Goal: Use online tool/utility: Utilize a website feature to perform a specific function

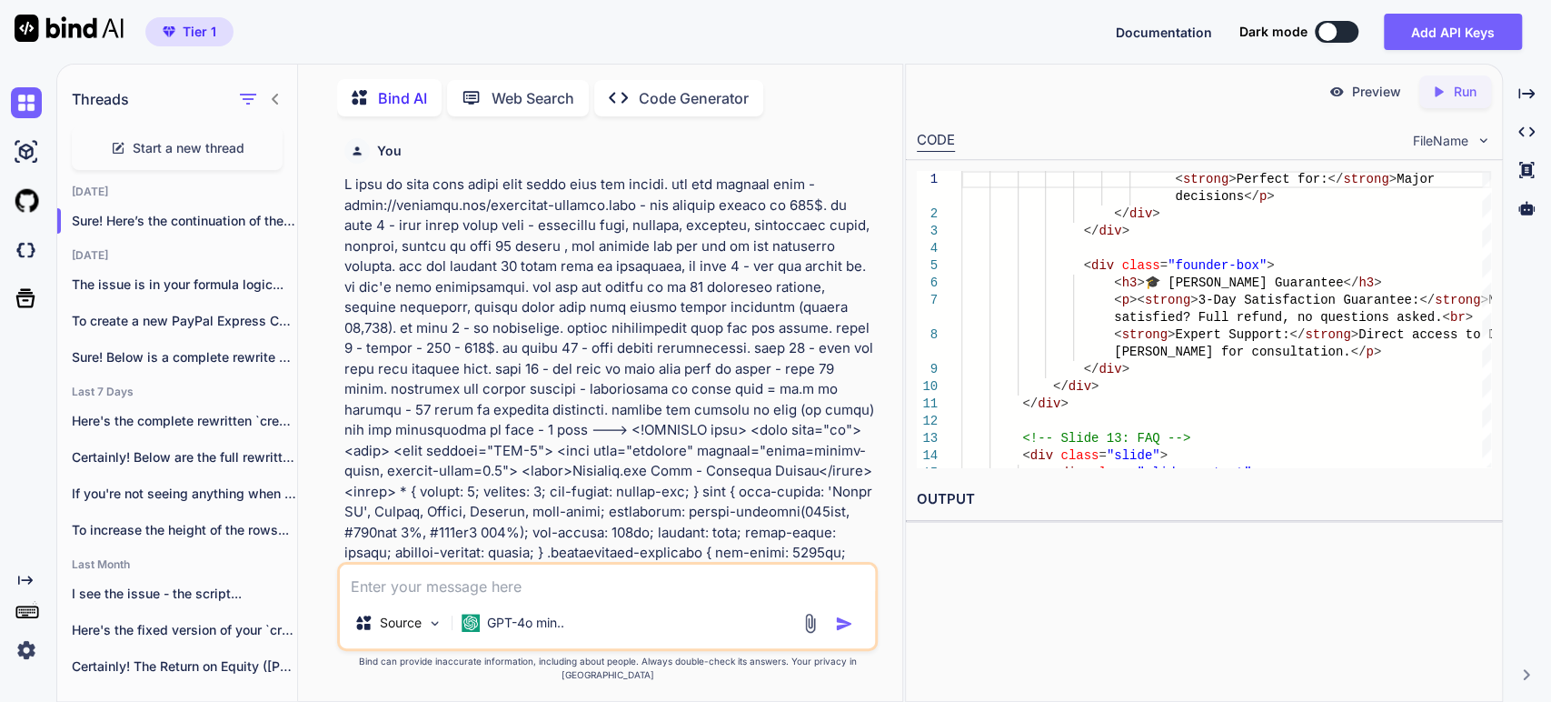
scroll to position [147405, 0]
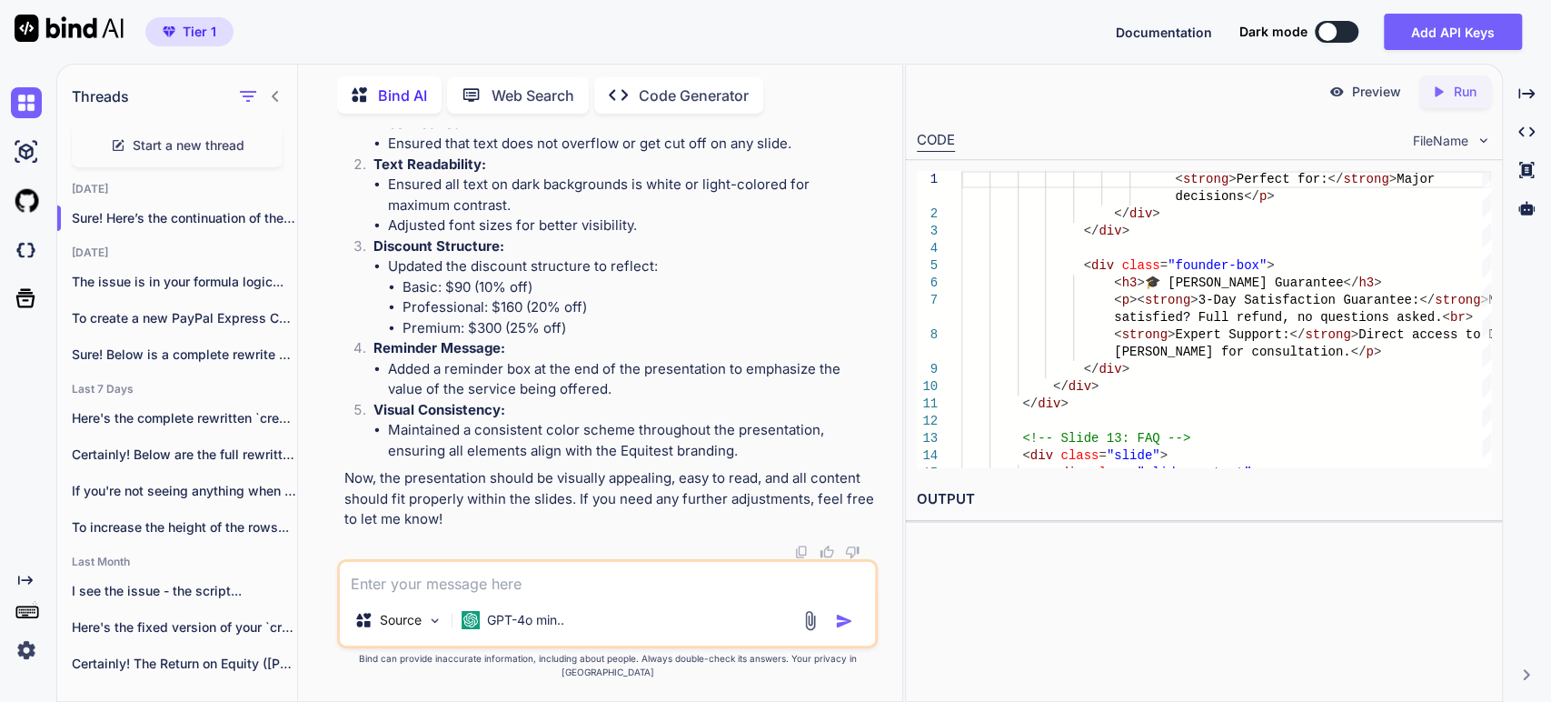
click at [625, 594] on textarea at bounding box center [607, 578] width 535 height 33
type textarea "ן"
paste textarea "<!DOCTYPE html> <html lang="en"> <head> <meta charset="UTF-8"> <meta name="view…"
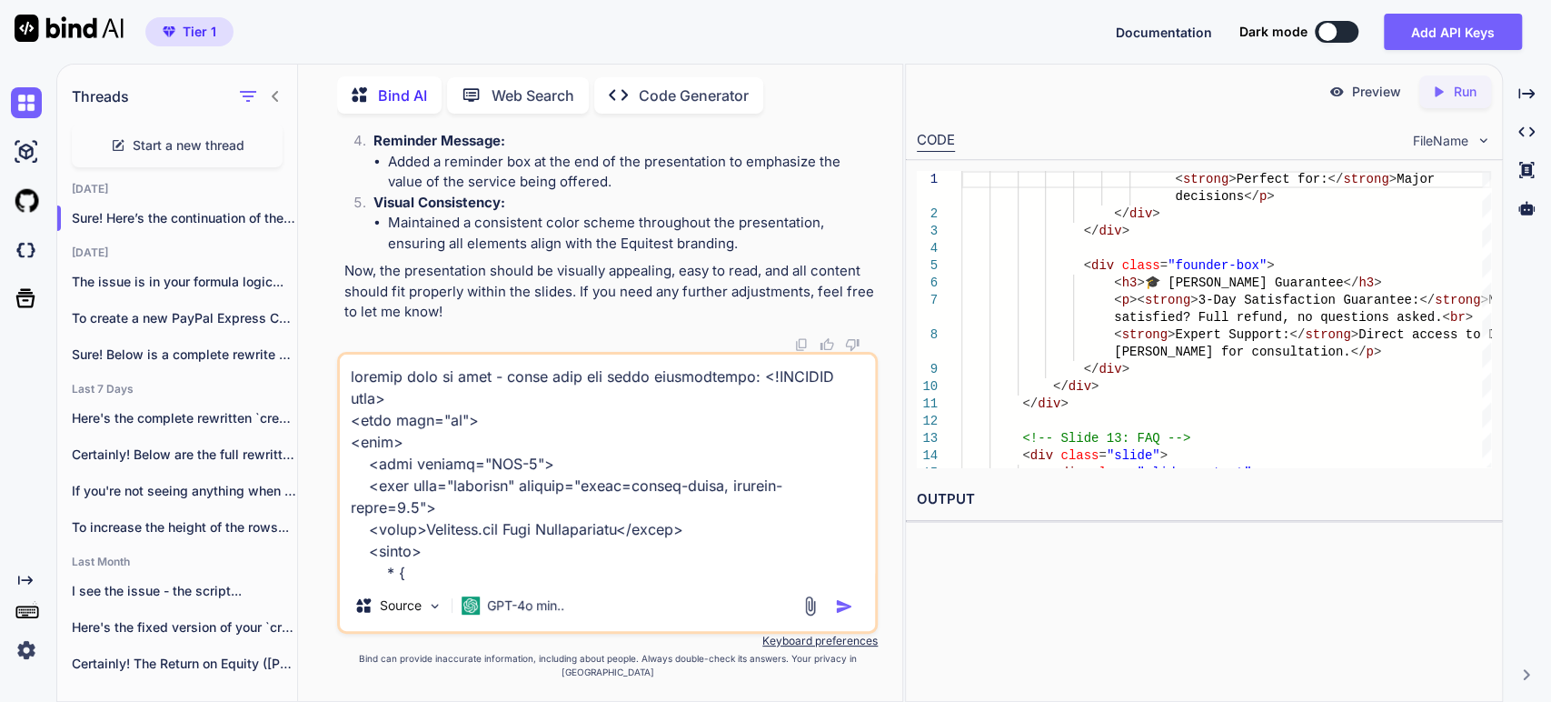
scroll to position [27765, 0]
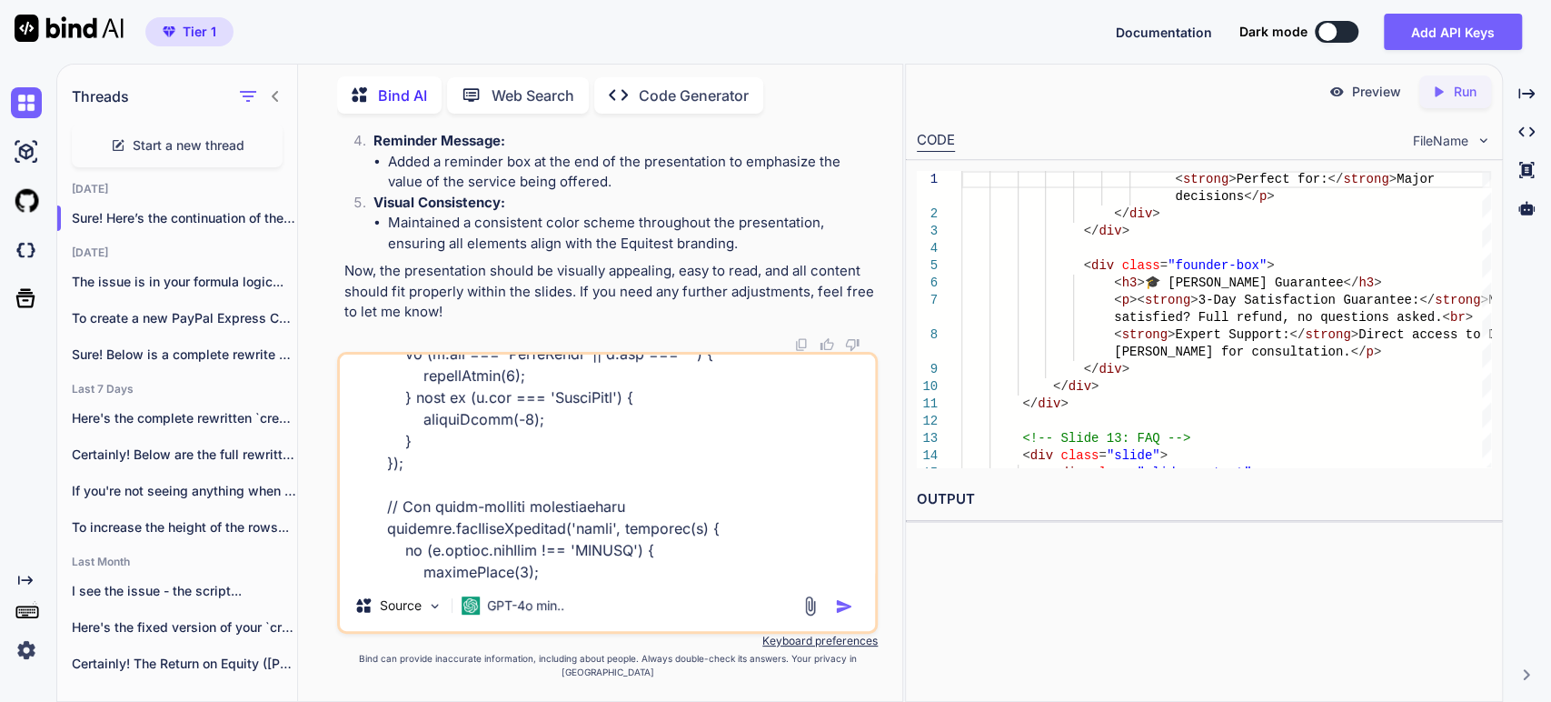
type textarea "improve this as well - align with the above instructions: <!DOCTYPE html> <html…"
click at [845, 615] on img "button" at bounding box center [844, 606] width 18 height 18
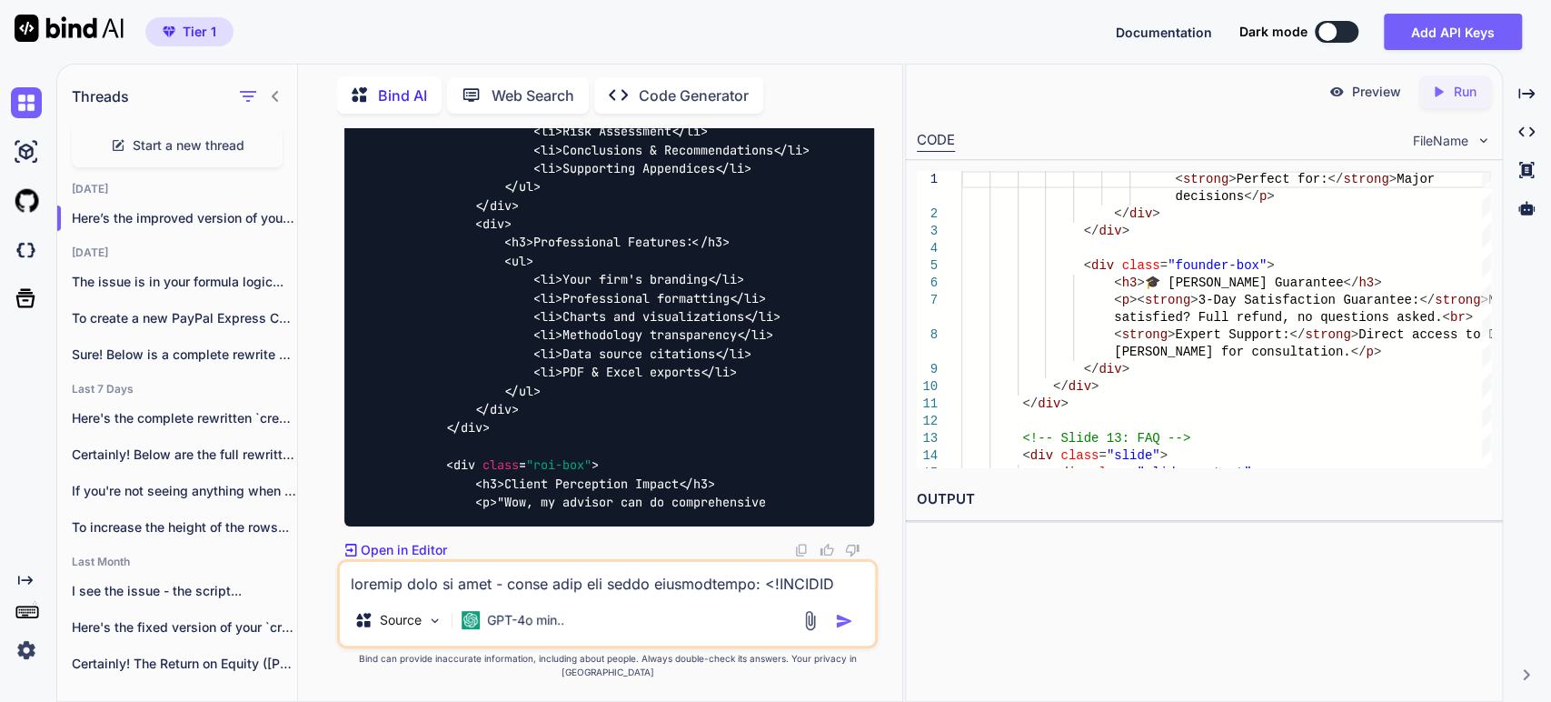
scroll to position [160977, 0]
click at [1460, 87] on p "Run" at bounding box center [1465, 92] width 23 height 18
click at [1064, 533] on link "[URL][DOMAIN_NAME]" at bounding box center [990, 541] width 147 height 17
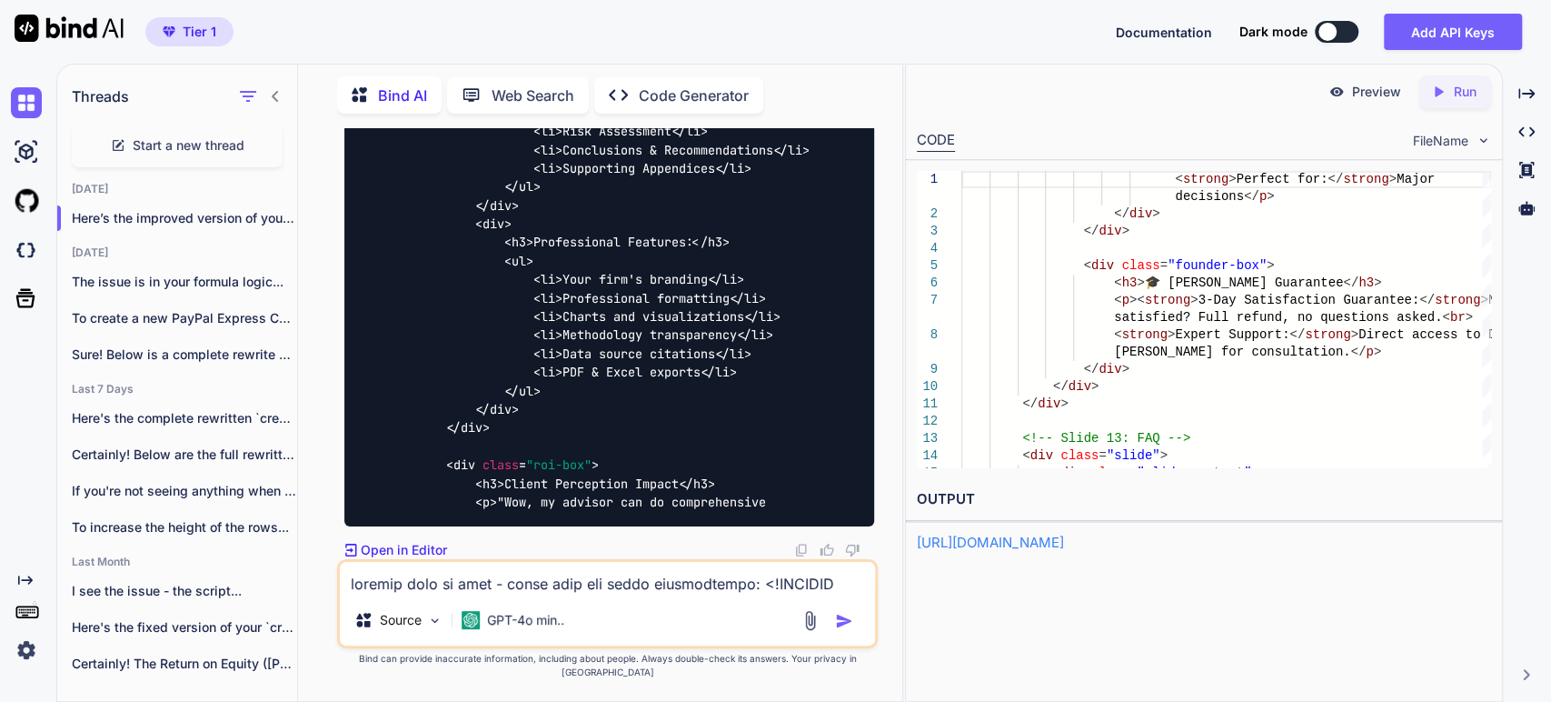
scroll to position [170640, 0]
click at [429, 590] on textarea at bounding box center [607, 578] width 535 height 33
type textarea "continue"
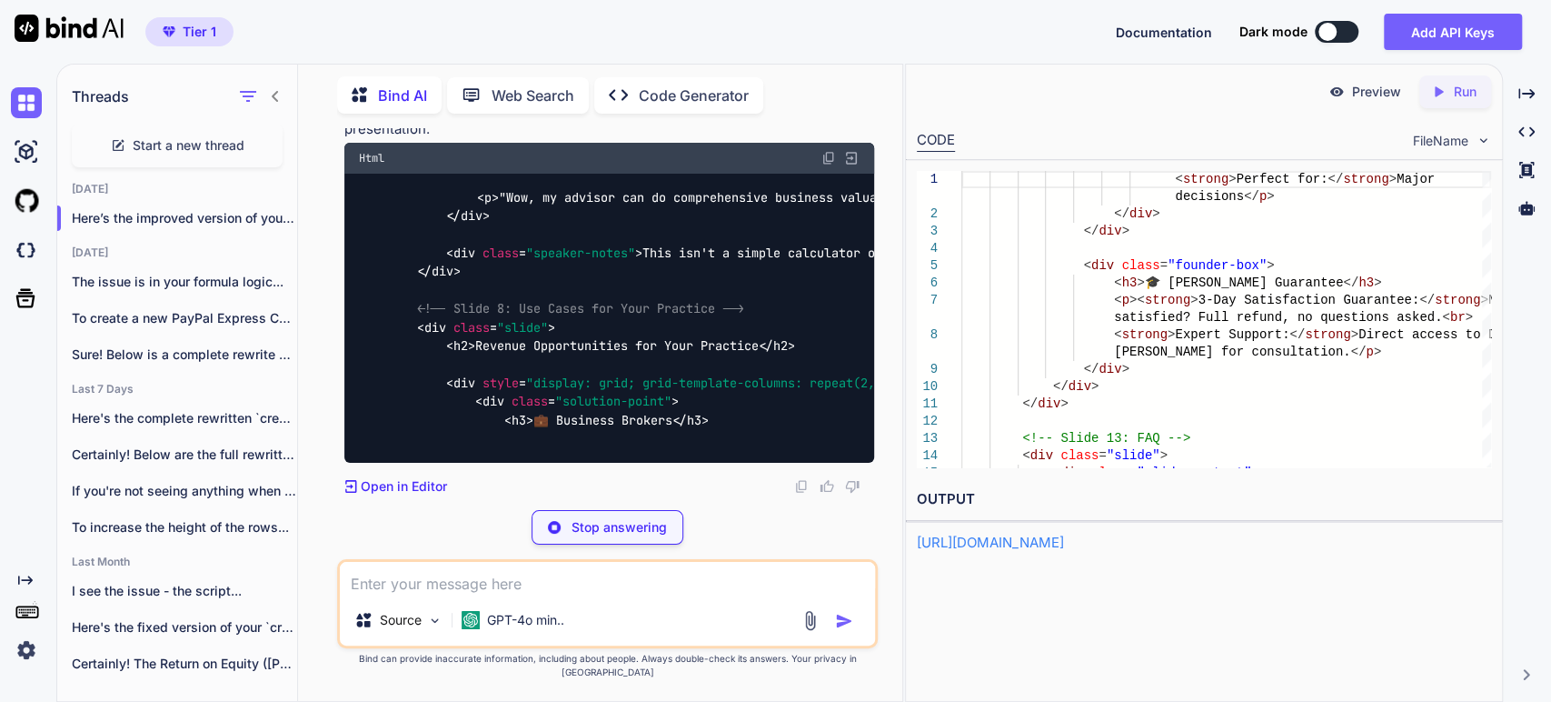
scroll to position [161139, 0]
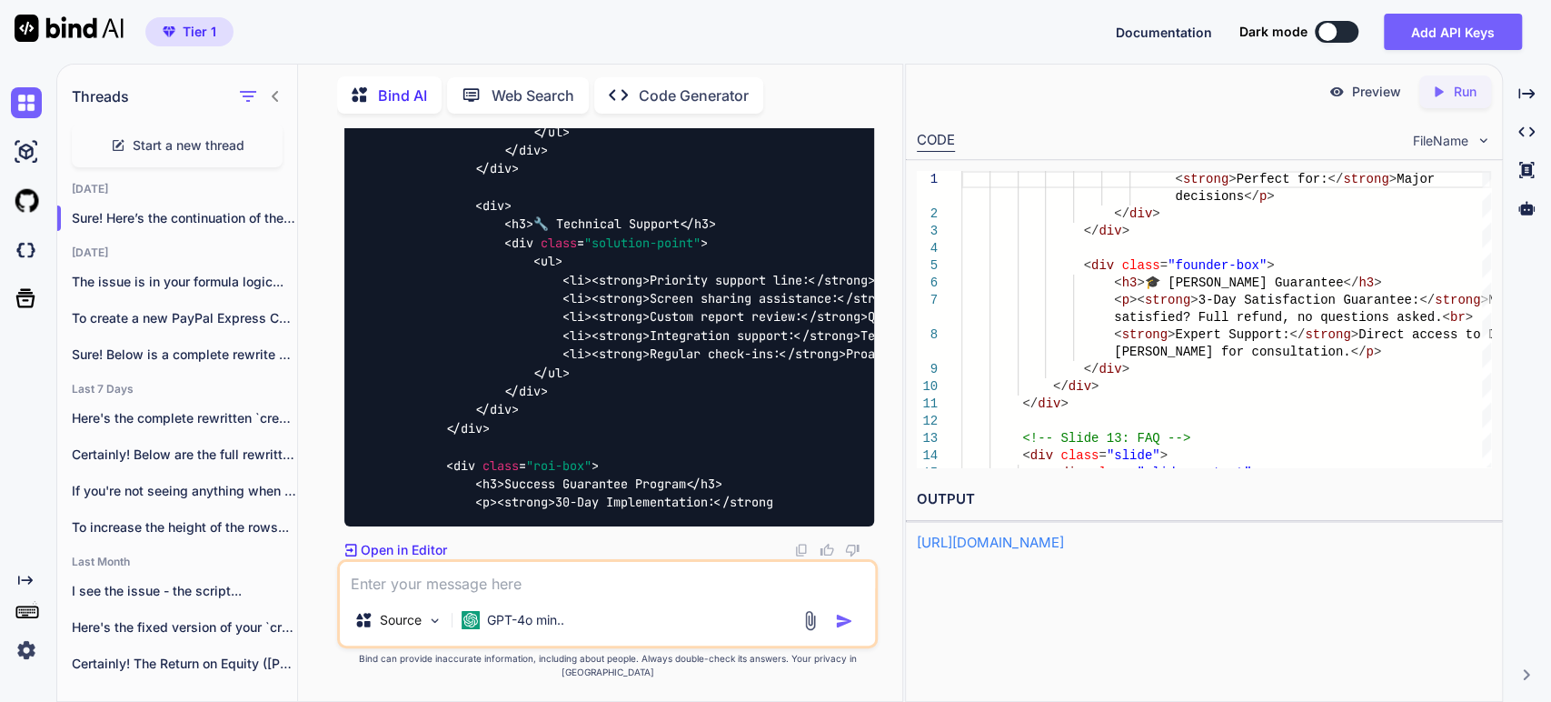
scroll to position [161040, 0]
click at [1461, 88] on p "Run" at bounding box center [1465, 92] width 23 height 18
click at [1064, 545] on link "[URL][DOMAIN_NAME]" at bounding box center [990, 541] width 147 height 17
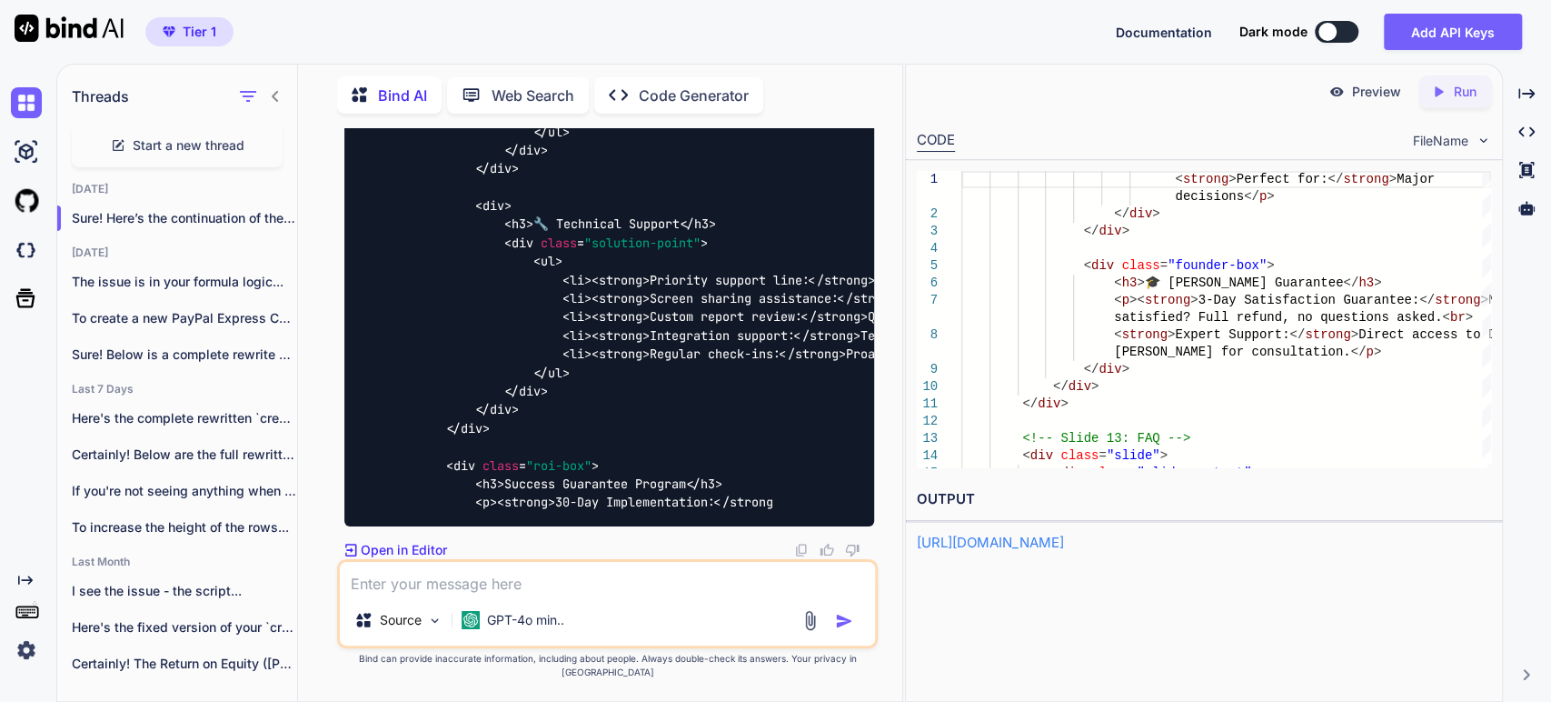
scroll to position [178924, 0]
click at [475, 594] on textarea at bounding box center [607, 578] width 535 height 33
type textarea "continue"
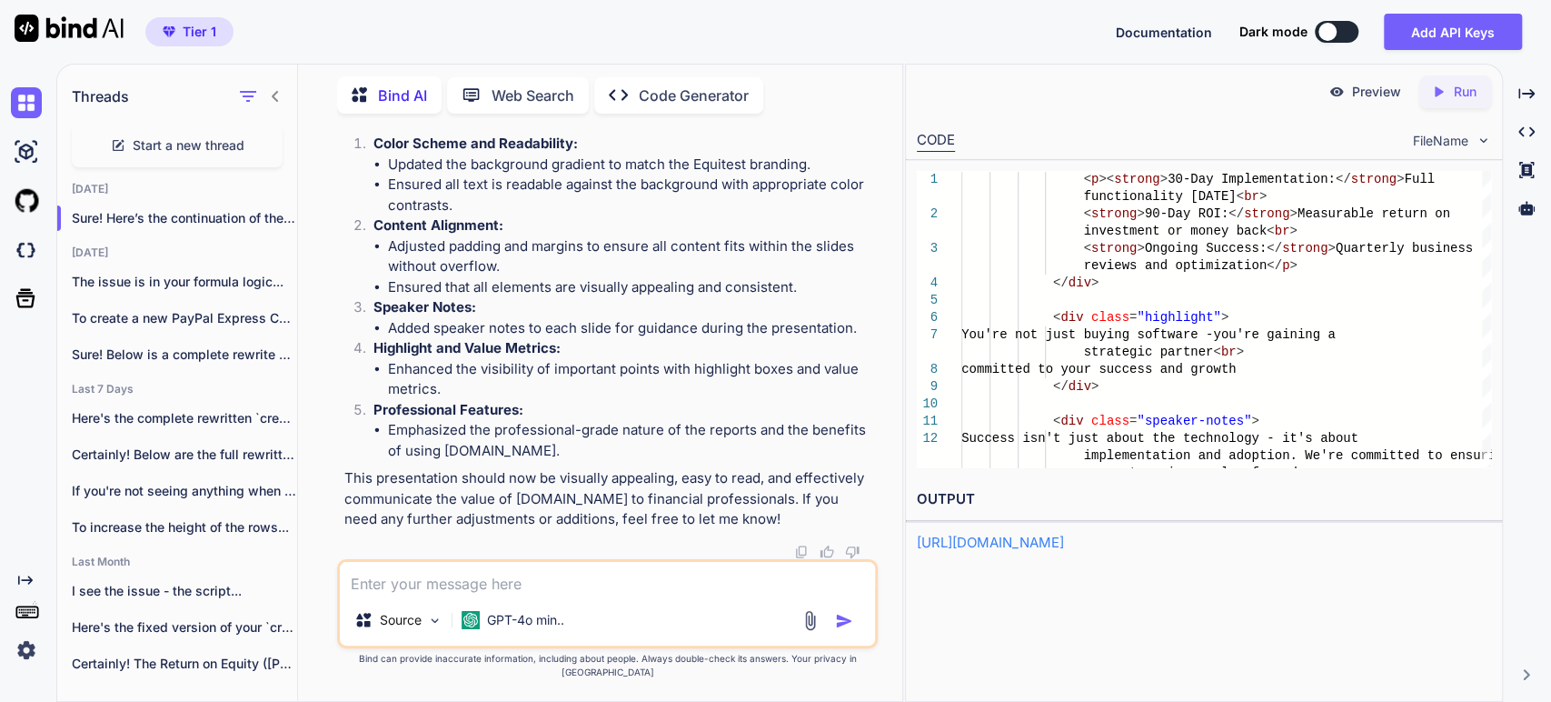
scroll to position [179217, 0]
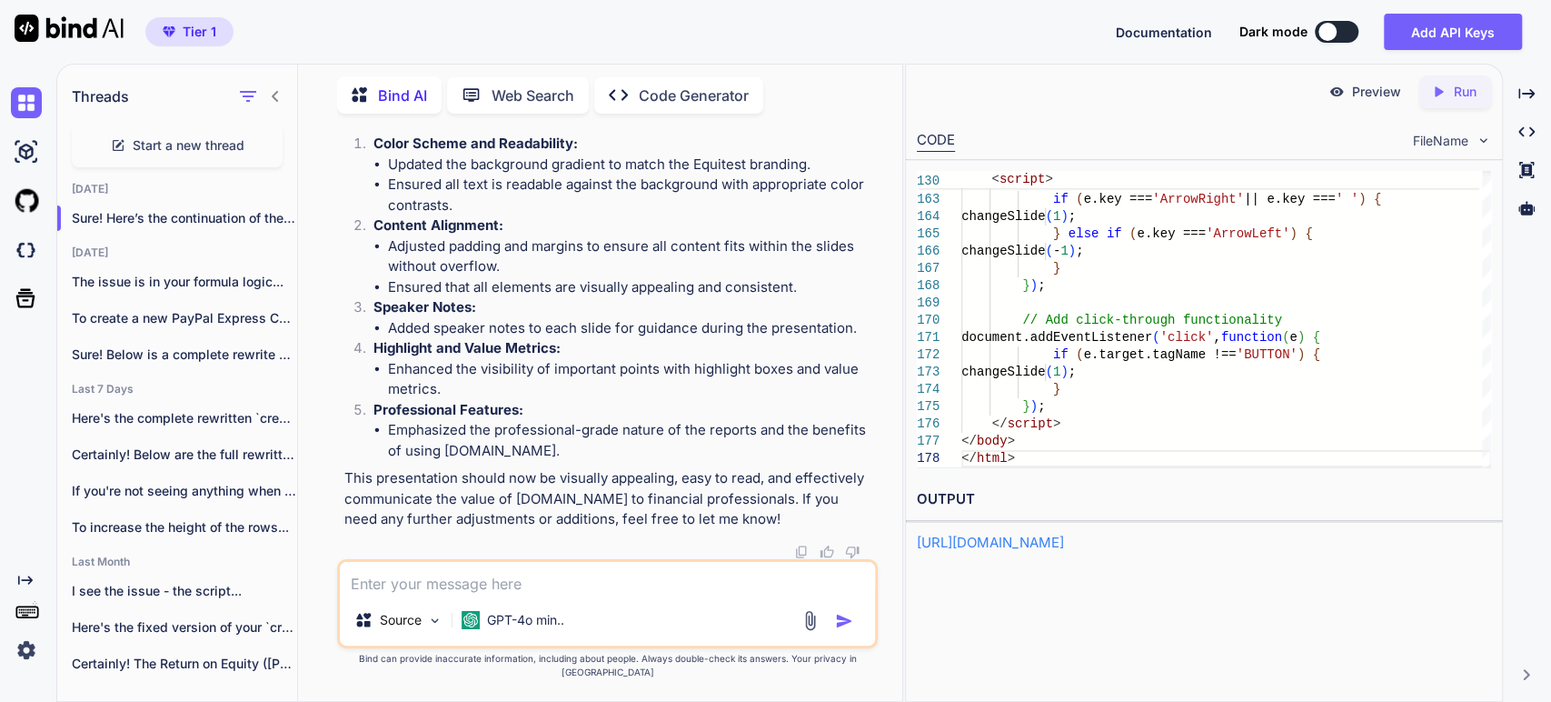
scroll to position [182899, 0]
click at [423, 594] on textarea at bounding box center [607, 578] width 535 height 33
type textarea "rewrite the all file. insert in seperate file the speaker's notes"
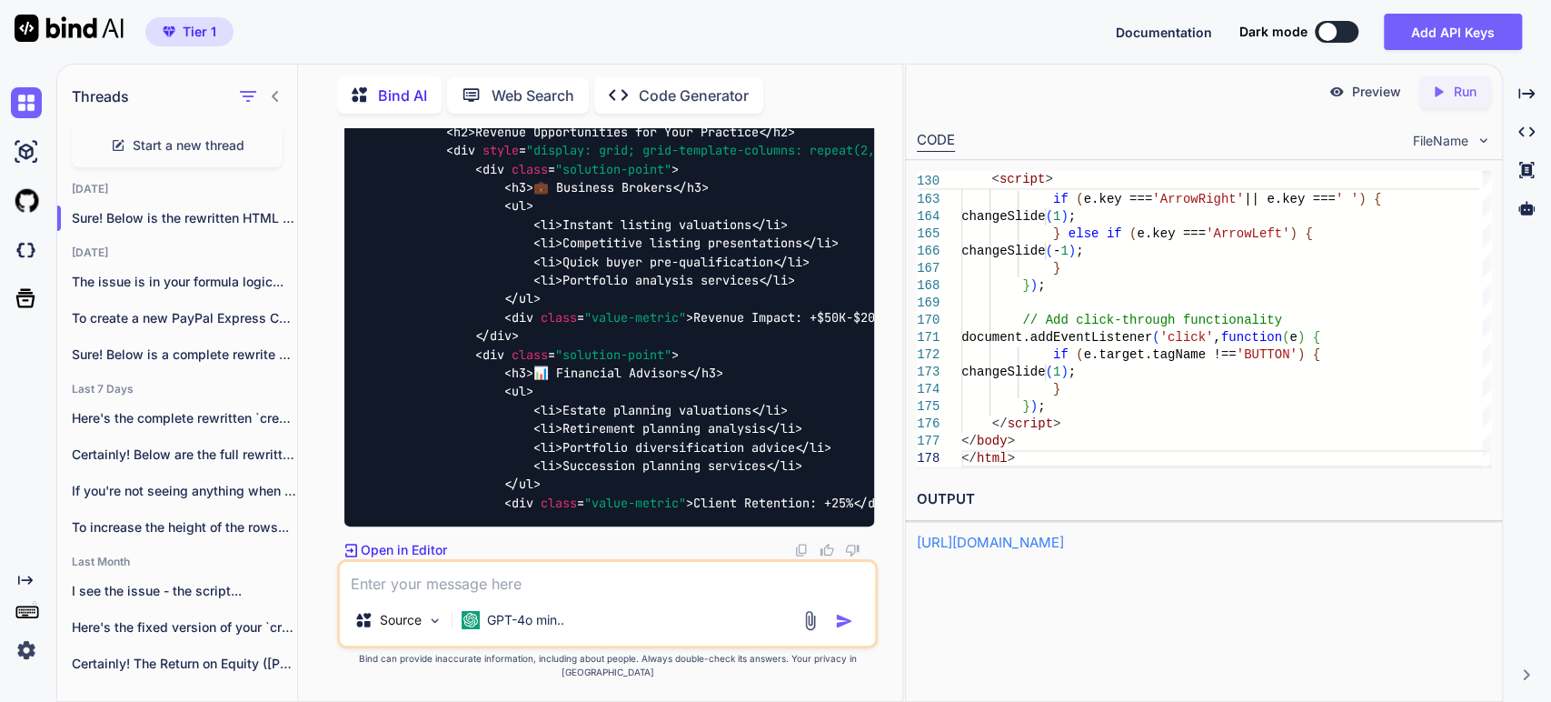
scroll to position [183394, 0]
drag, startPoint x: 445, startPoint y: 606, endPoint x: 451, endPoint y: 597, distance: 10.6
click at [445, 594] on textarea at bounding box center [607, 578] width 535 height 33
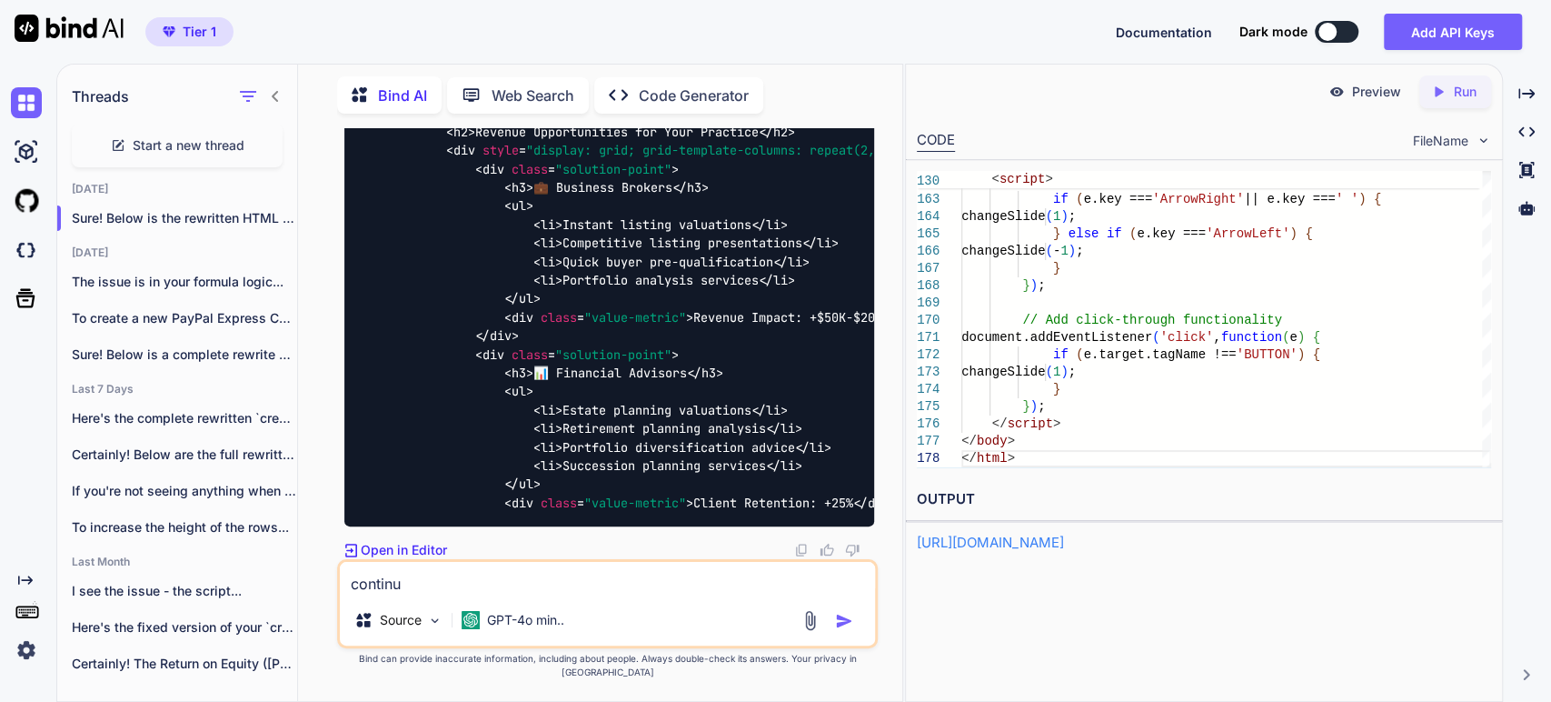
type textarea "continue"
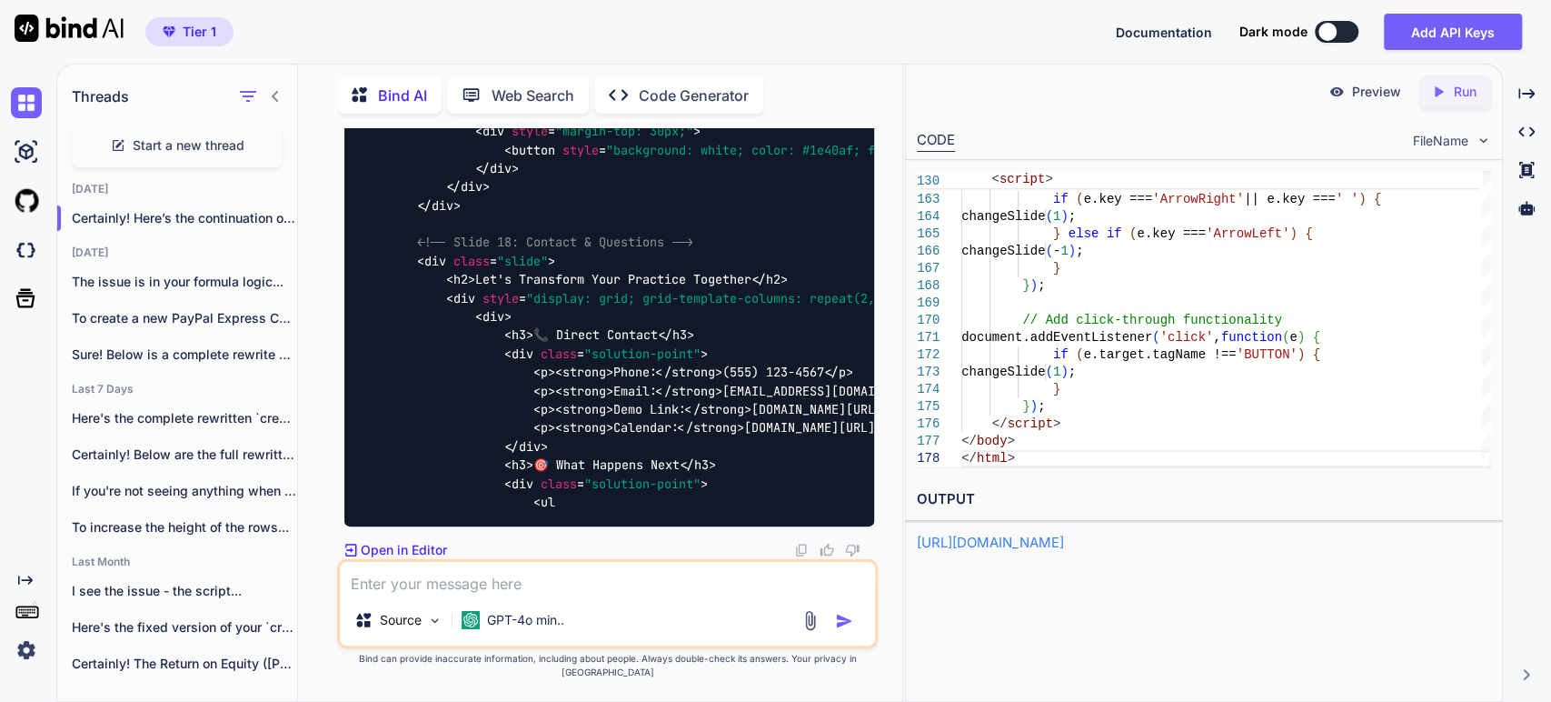
scroll to position [193025, 0]
click at [443, 594] on textarea at bounding box center [607, 578] width 535 height 33
type textarea "continue"
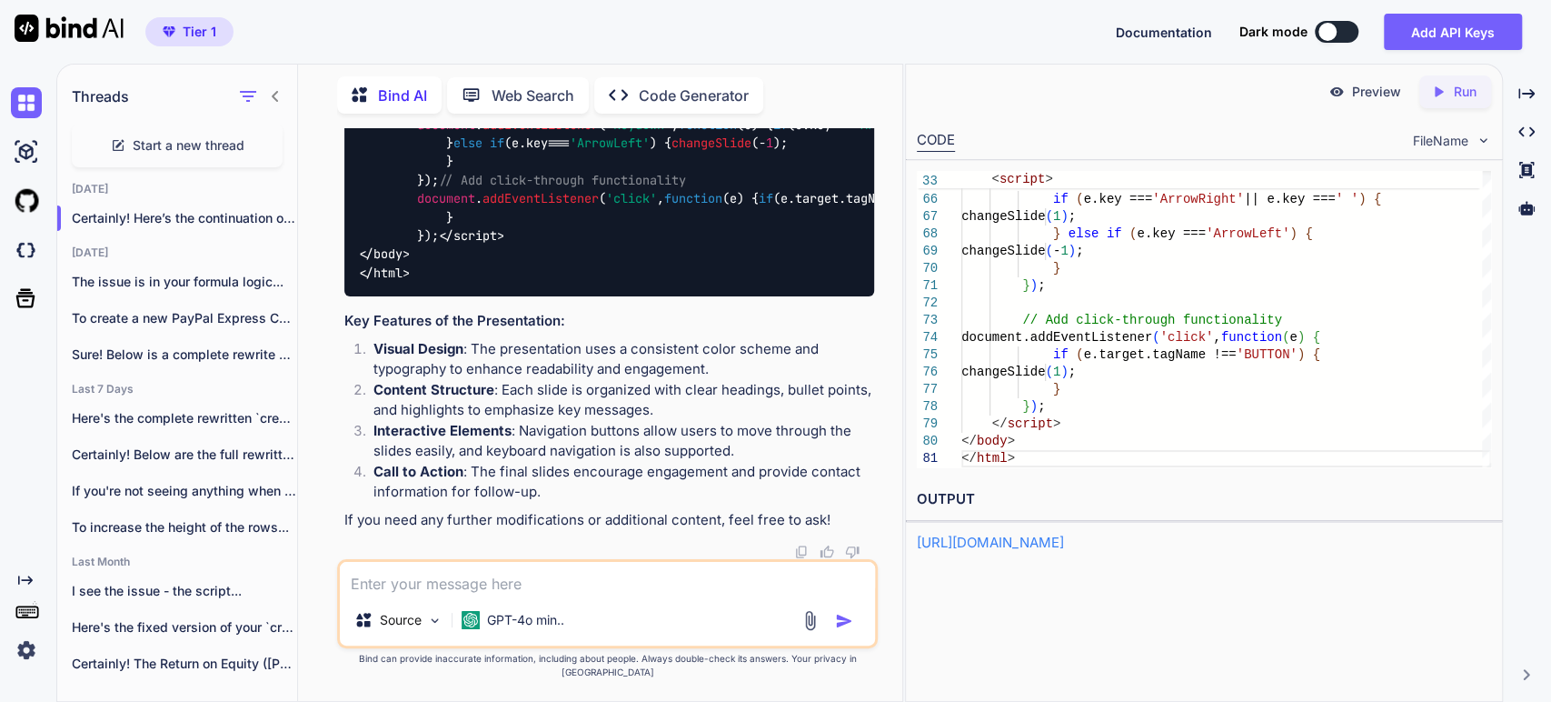
scroll to position [200467, 0]
